Goal: Transaction & Acquisition: Download file/media

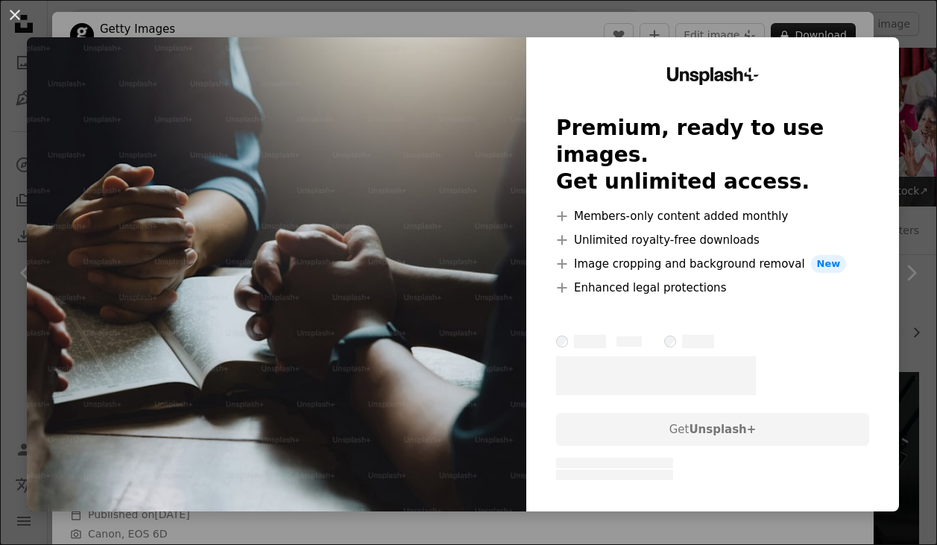
scroll to position [2013, 0]
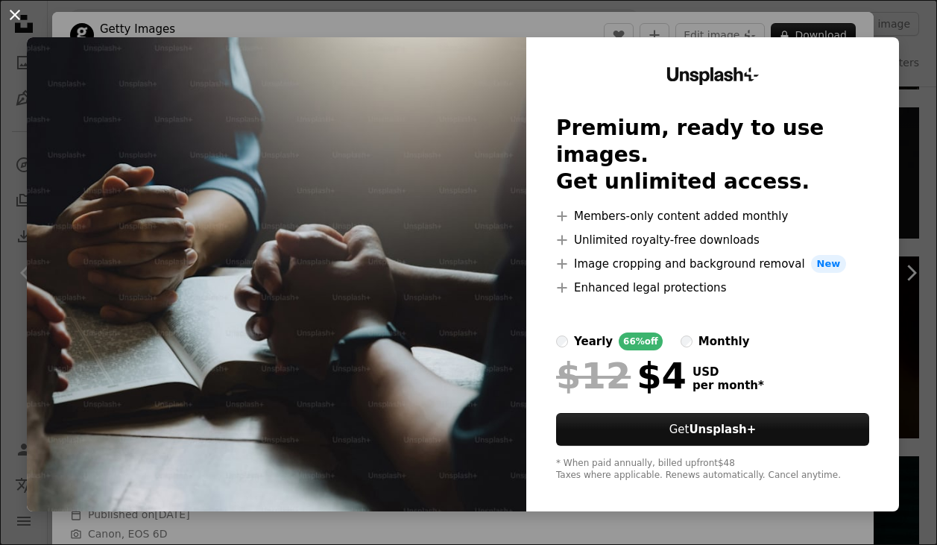
click at [12, 20] on button "An X shape" at bounding box center [15, 15] width 18 height 18
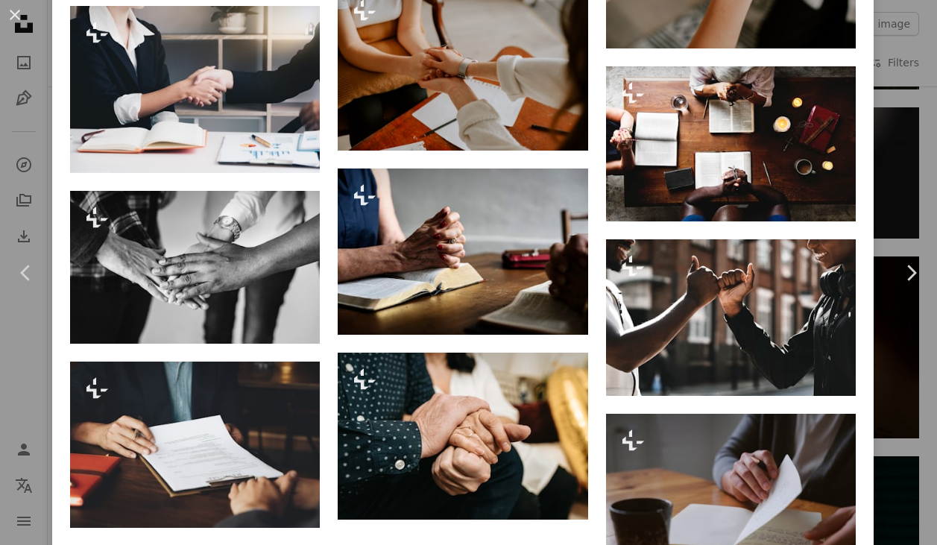
scroll to position [2760, 0]
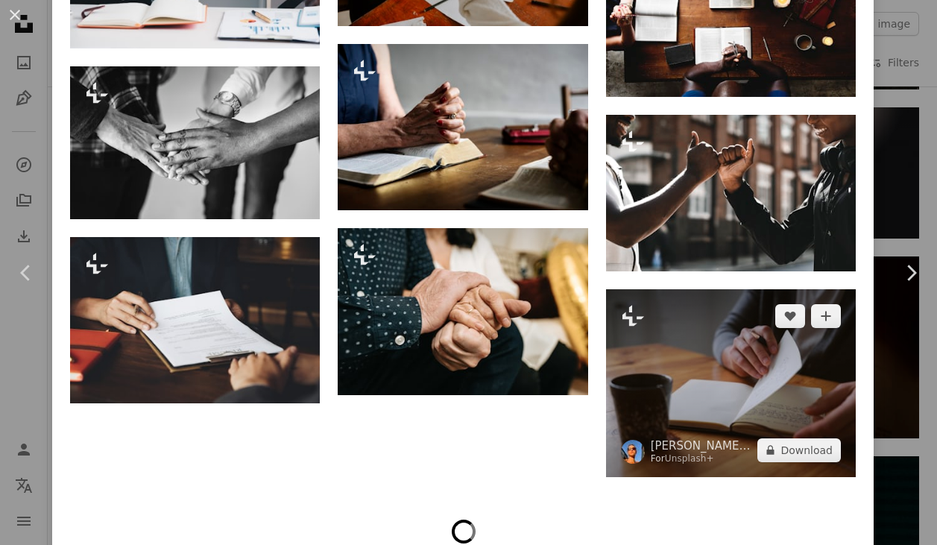
click at [708, 315] on img at bounding box center [731, 383] width 250 height 188
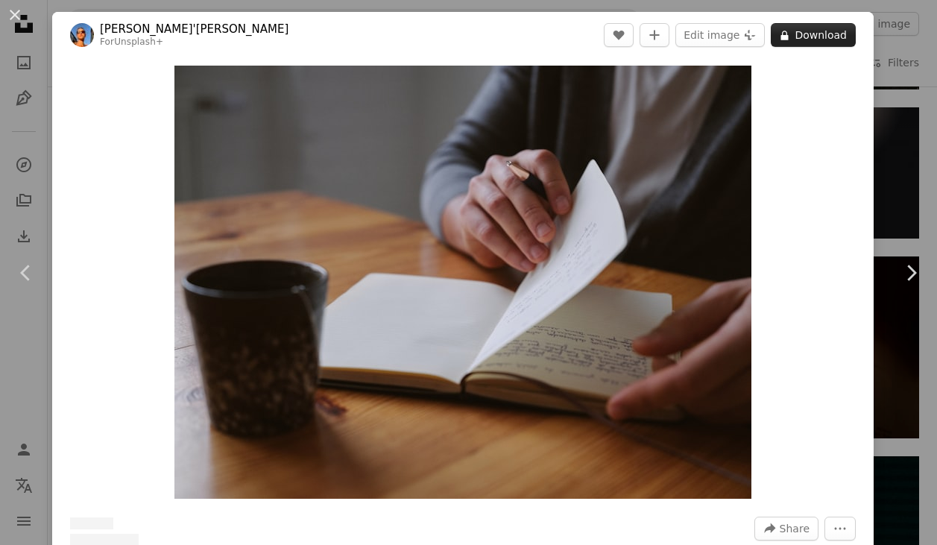
click at [807, 32] on button "A lock Download" at bounding box center [813, 35] width 85 height 24
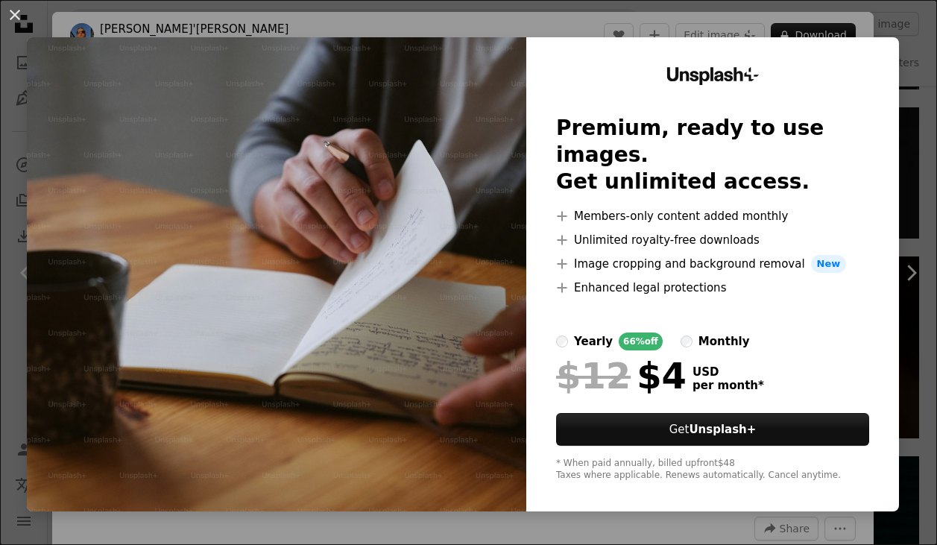
drag, startPoint x: 16, startPoint y: 13, endPoint x: 76, endPoint y: 11, distance: 59.7
click at [15, 13] on button "An X shape" at bounding box center [15, 15] width 18 height 18
